Goal: Information Seeking & Learning: Check status

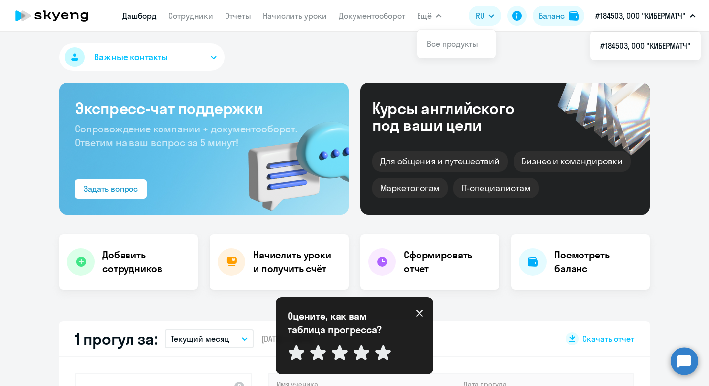
select select "30"
click at [174, 15] on link "Сотрудники" at bounding box center [190, 16] width 45 height 10
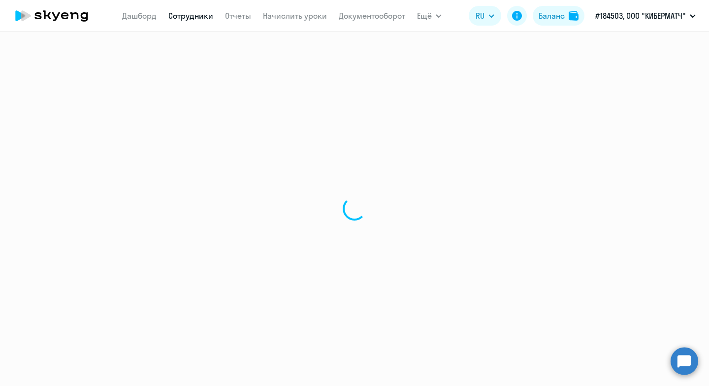
select select "30"
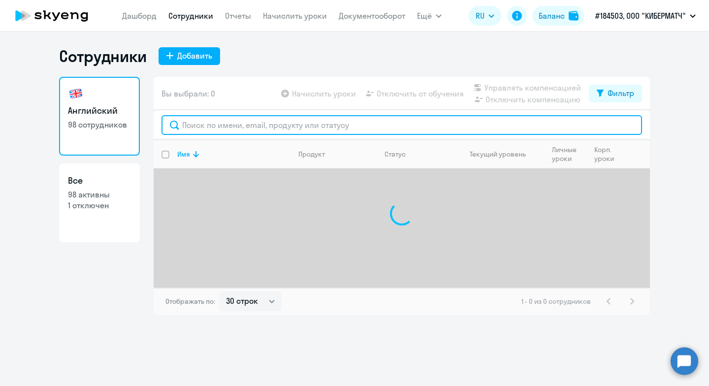
click at [201, 123] on input "text" at bounding box center [402, 125] width 481 height 20
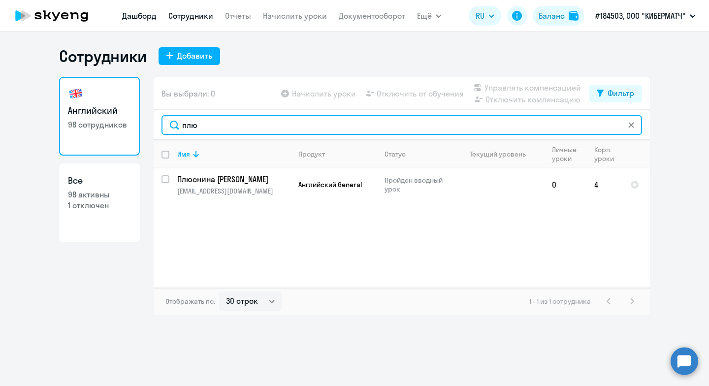
type input "плю"
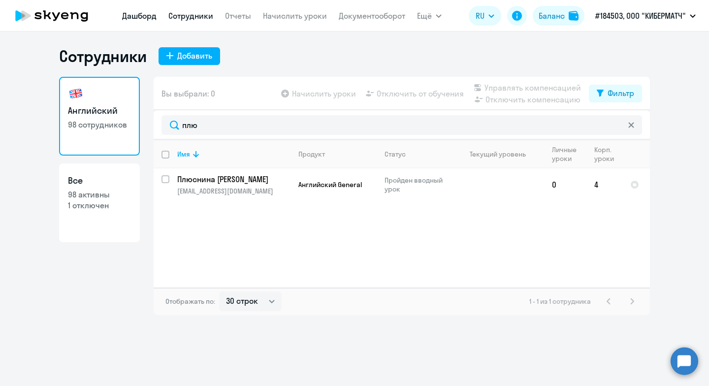
click at [148, 15] on link "Дашборд" at bounding box center [139, 16] width 34 height 10
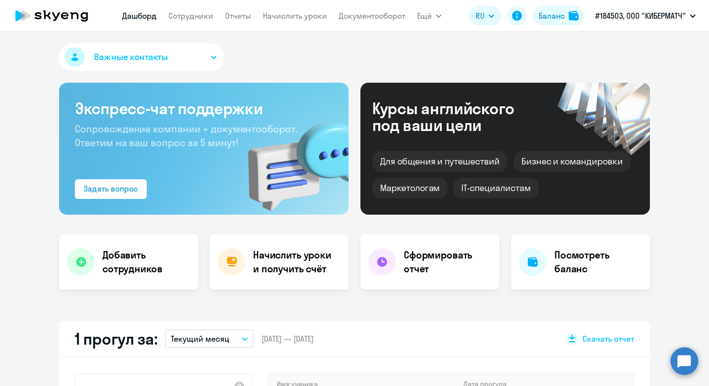
scroll to position [197, 0]
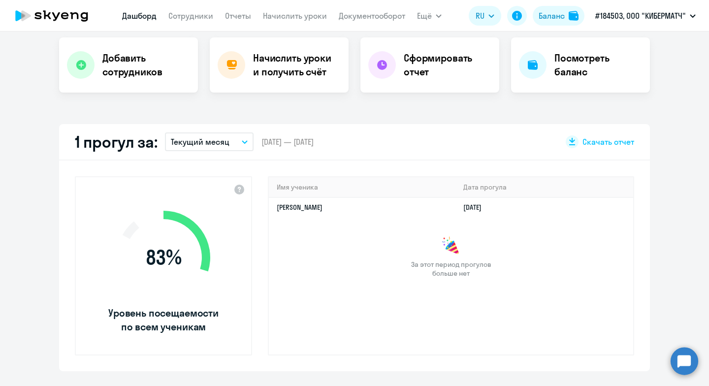
select select "30"
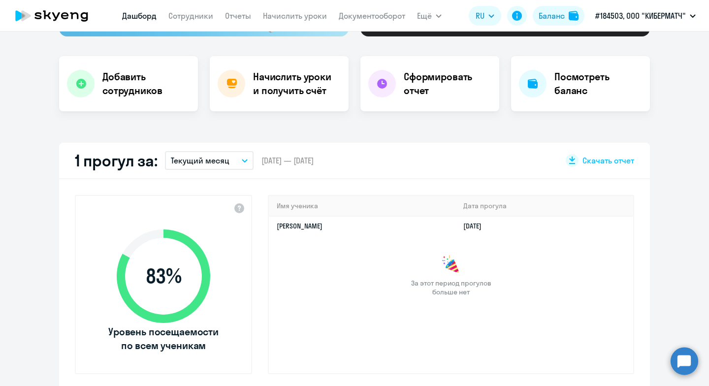
scroll to position [0, 0]
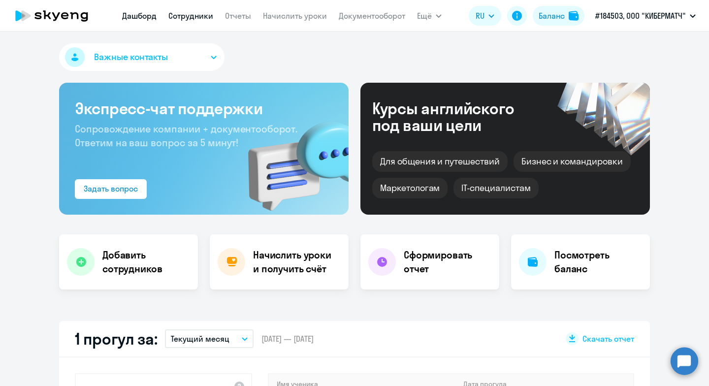
click at [191, 15] on link "Сотрудники" at bounding box center [190, 16] width 45 height 10
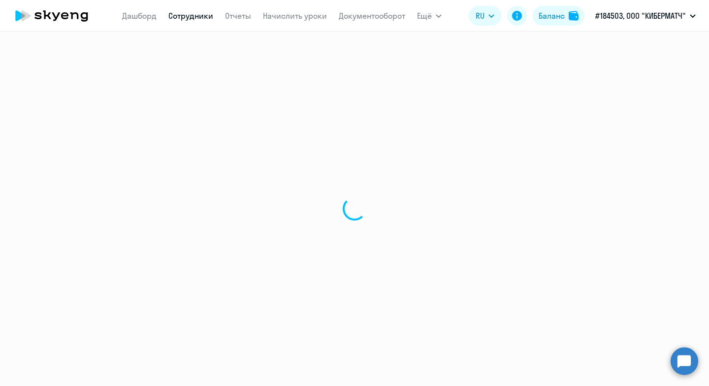
select select "30"
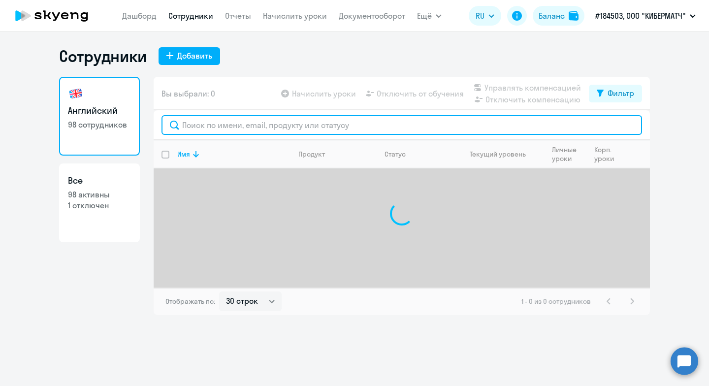
click at [220, 123] on input "text" at bounding box center [402, 125] width 481 height 20
type input "п"
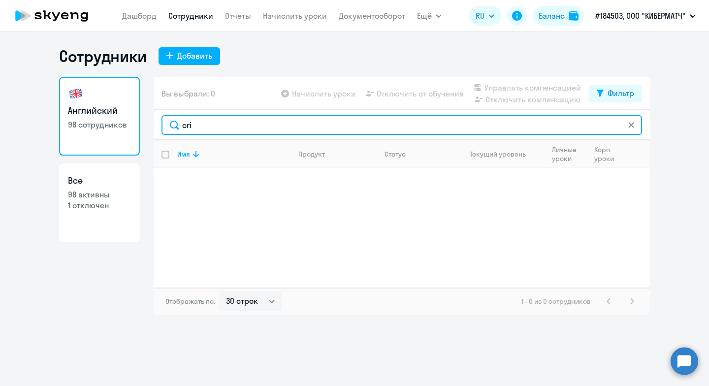
drag, startPoint x: 205, startPoint y: 123, endPoint x: 174, endPoint y: 131, distance: 32.0
click at [174, 131] on input "cri" at bounding box center [402, 125] width 481 height 20
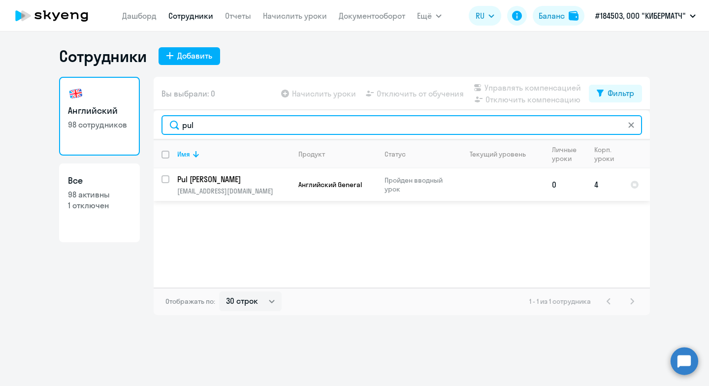
type input "pul"
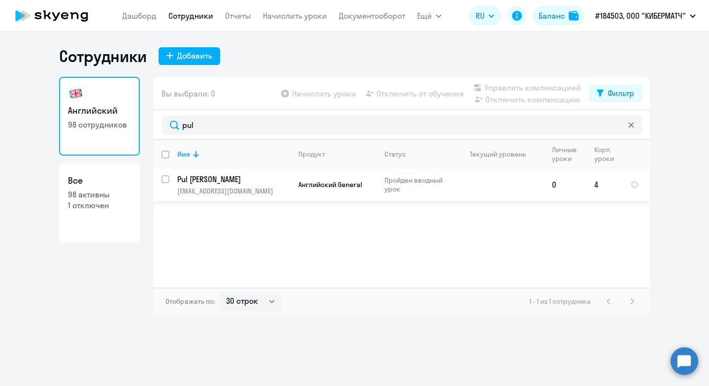
click at [239, 191] on p "[EMAIL_ADDRESS][DOMAIN_NAME]" at bounding box center [233, 191] width 113 height 9
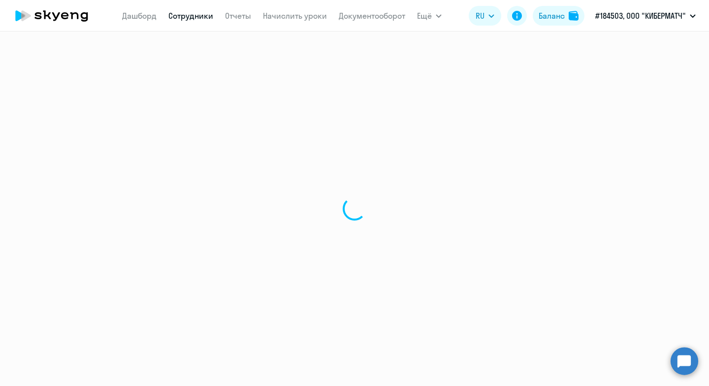
select select "english"
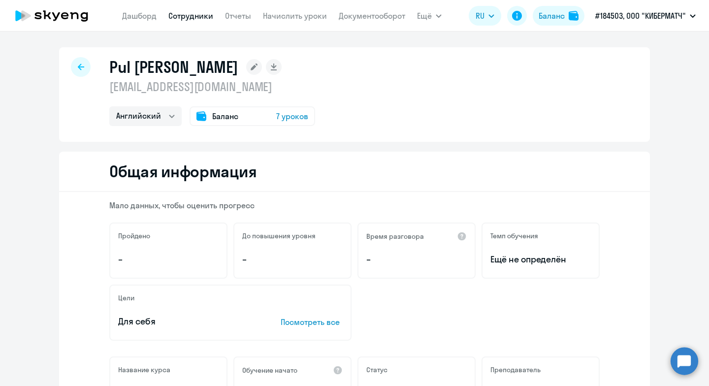
click at [220, 111] on span "Баланс" at bounding box center [225, 116] width 26 height 12
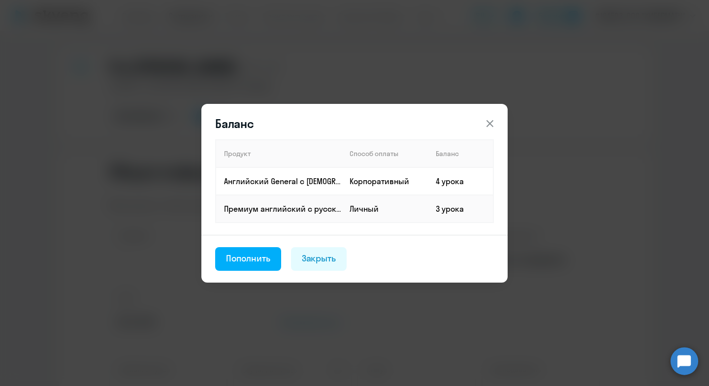
click at [490, 125] on icon at bounding box center [490, 124] width 12 height 12
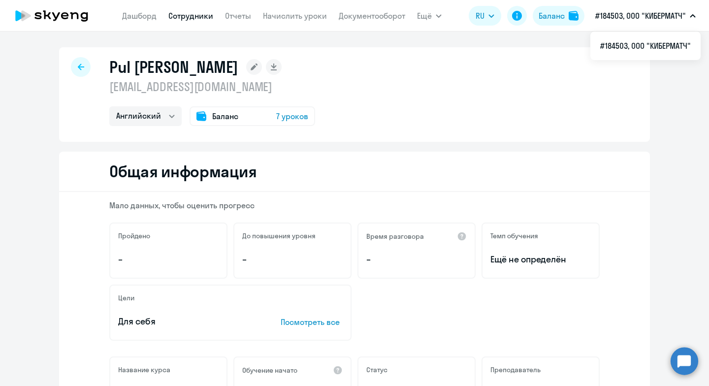
click at [71, 69] on div at bounding box center [81, 67] width 20 height 20
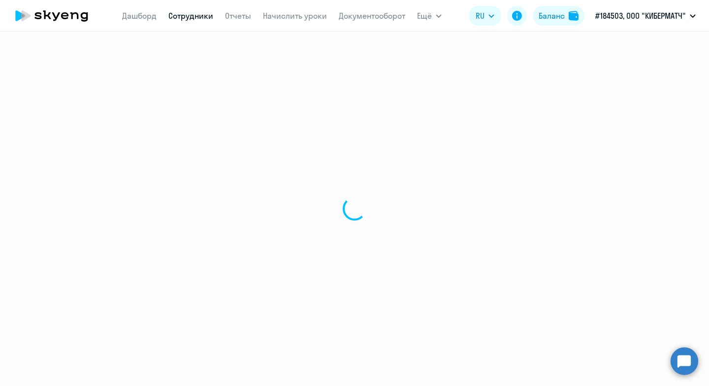
select select "30"
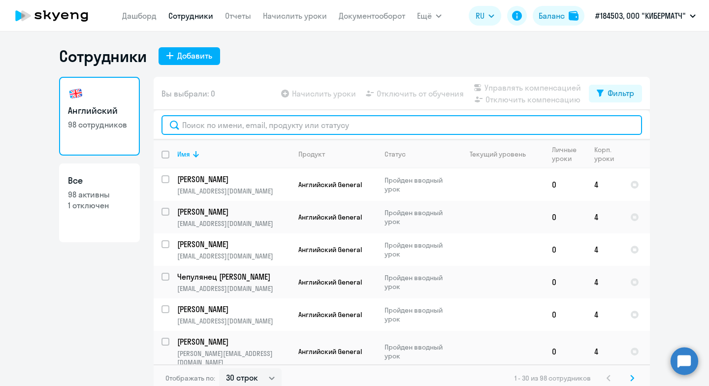
click at [230, 126] on input "text" at bounding box center [402, 125] width 481 height 20
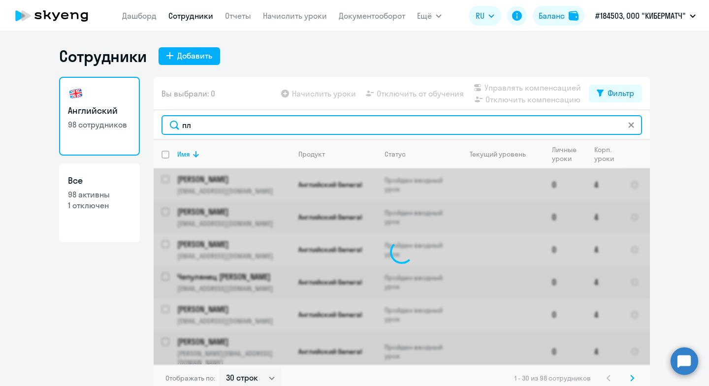
type input "плю"
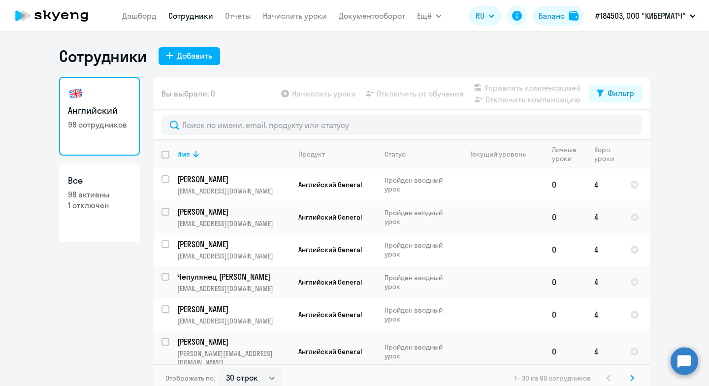
select select "30"
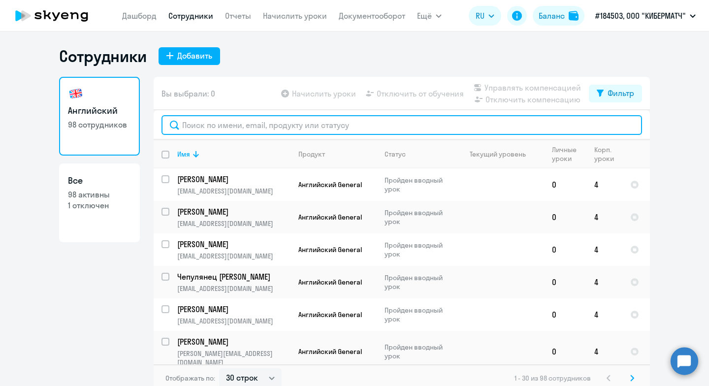
click at [212, 122] on input "text" at bounding box center [402, 125] width 481 height 20
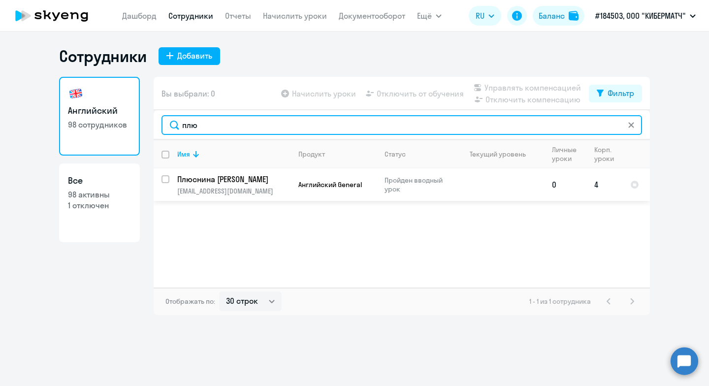
type input "плю"
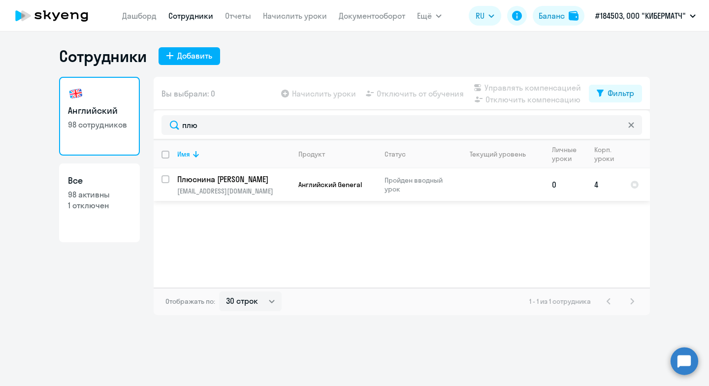
click at [217, 188] on p "[EMAIL_ADDRESS][DOMAIN_NAME]" at bounding box center [233, 191] width 113 height 9
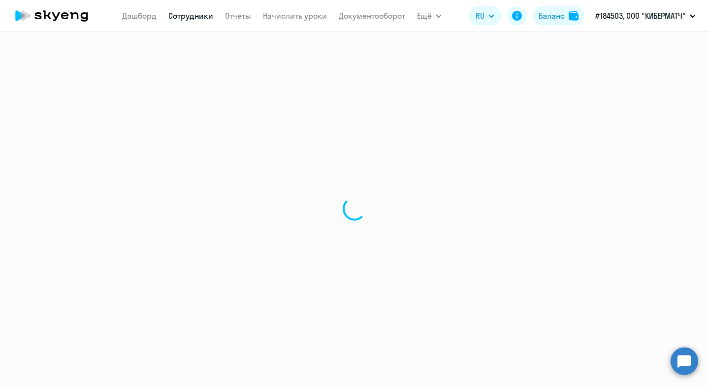
select select "english"
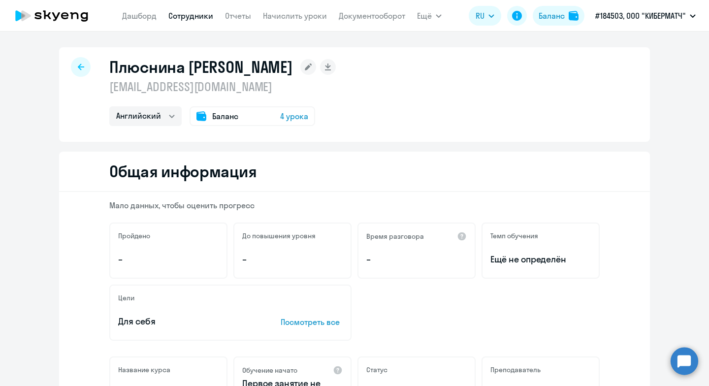
click at [236, 117] on div "Баланс 4 урока" at bounding box center [253, 116] width 126 height 20
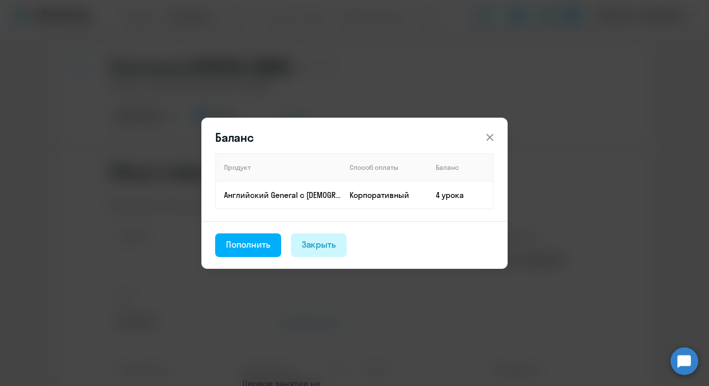
click at [320, 243] on div "Закрыть" at bounding box center [319, 244] width 34 height 13
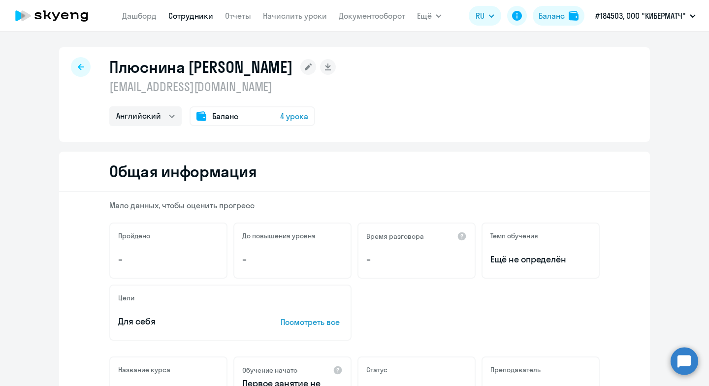
click at [326, 194] on div "Мало данных, чтобы оценить прогресс Пройдено – До повышения уровня – Время разг…" at bounding box center [354, 341] width 591 height 299
click at [281, 113] on span "4 урока" at bounding box center [294, 116] width 28 height 12
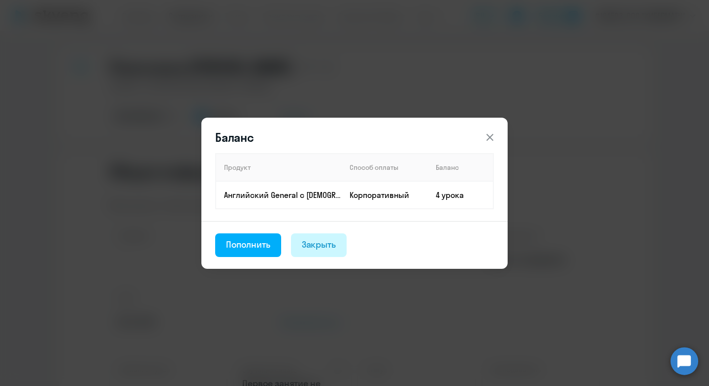
click at [321, 242] on div "Закрыть" at bounding box center [319, 244] width 34 height 13
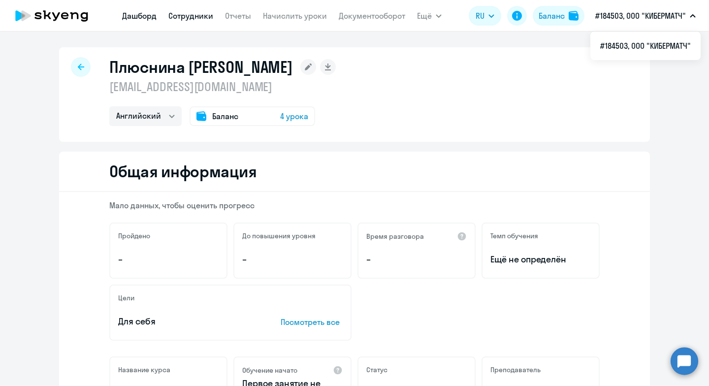
click at [153, 17] on link "Дашборд" at bounding box center [139, 16] width 34 height 10
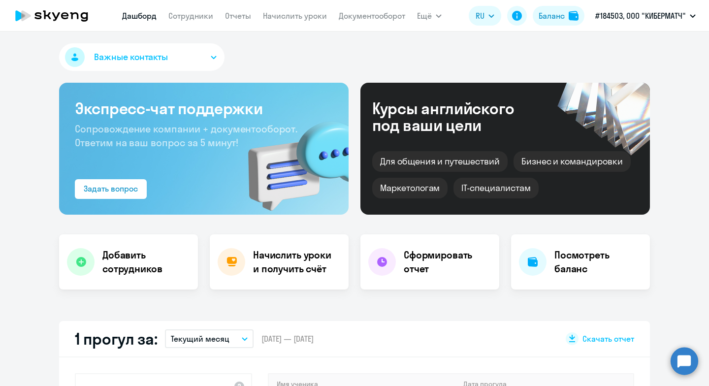
select select "30"
click at [584, 267] on h4 "Посмотреть баланс" at bounding box center [599, 262] width 88 height 28
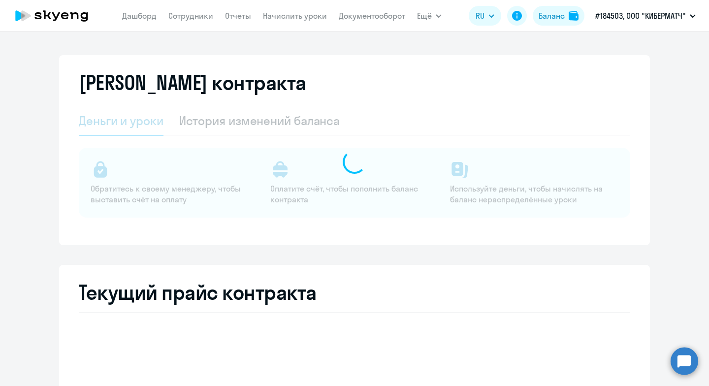
select select "english_adult_not_native_speaker"
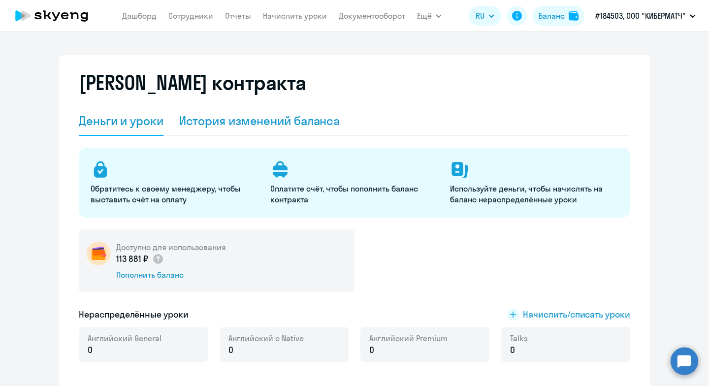
click at [184, 115] on div "История изменений баланса" at bounding box center [259, 121] width 161 height 16
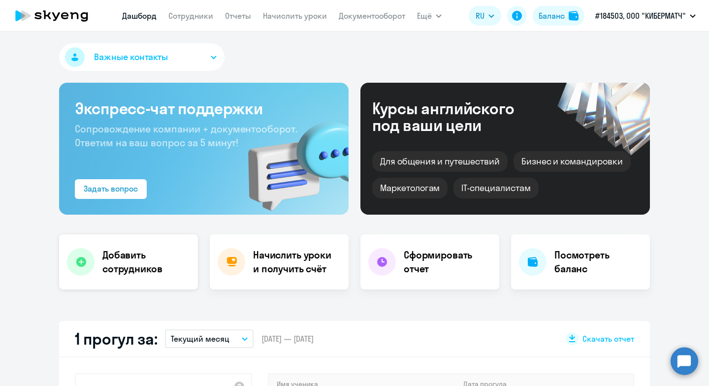
select select "30"
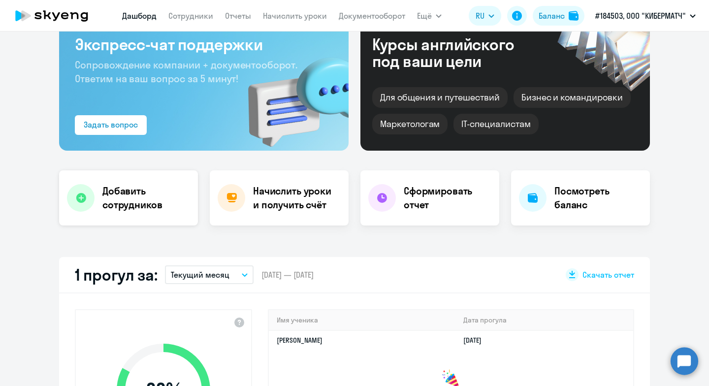
scroll to position [197, 0]
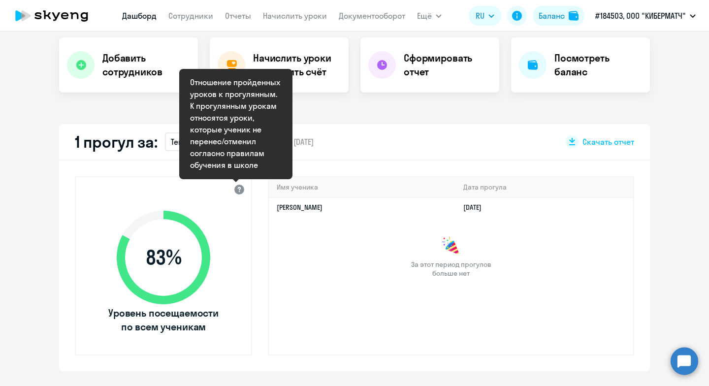
click at [234, 191] on div at bounding box center [240, 189] width 12 height 12
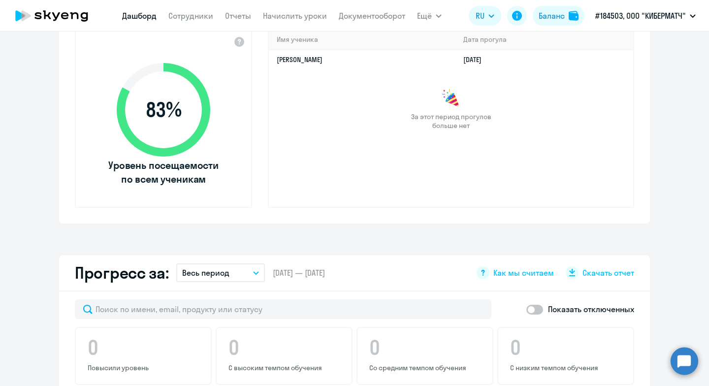
scroll to position [542, 0]
